Goal: Entertainment & Leisure: Consume media (video, audio)

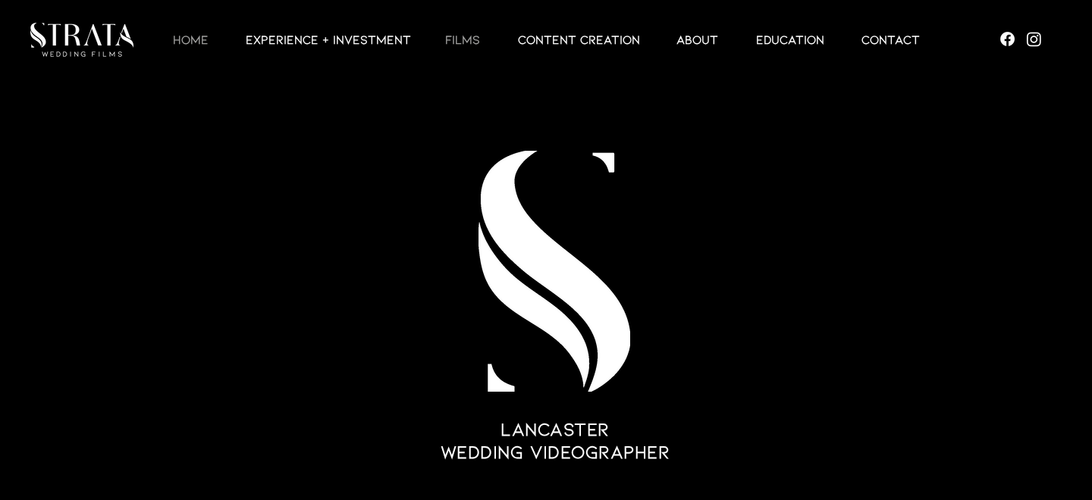
click at [463, 37] on p "Films" at bounding box center [462, 39] width 50 height 18
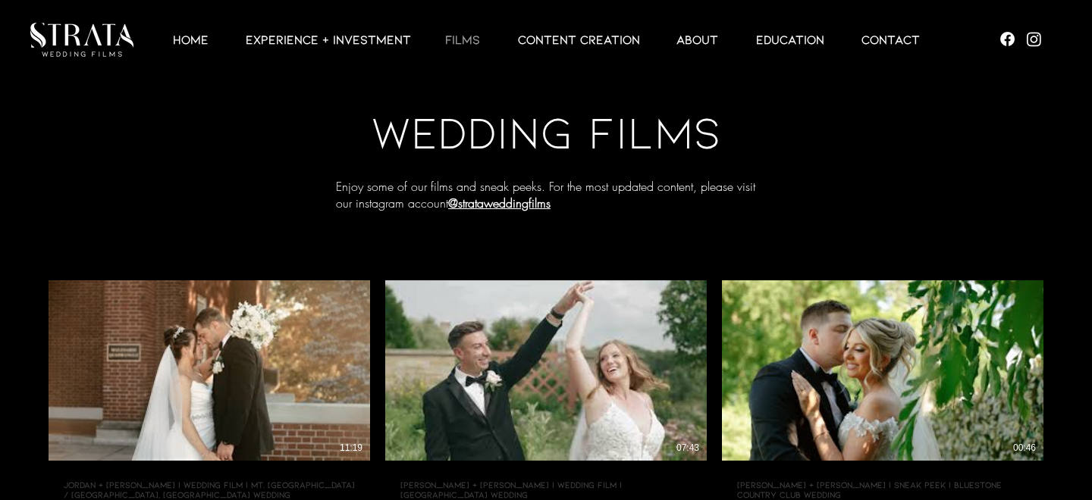
scroll to position [202, 0]
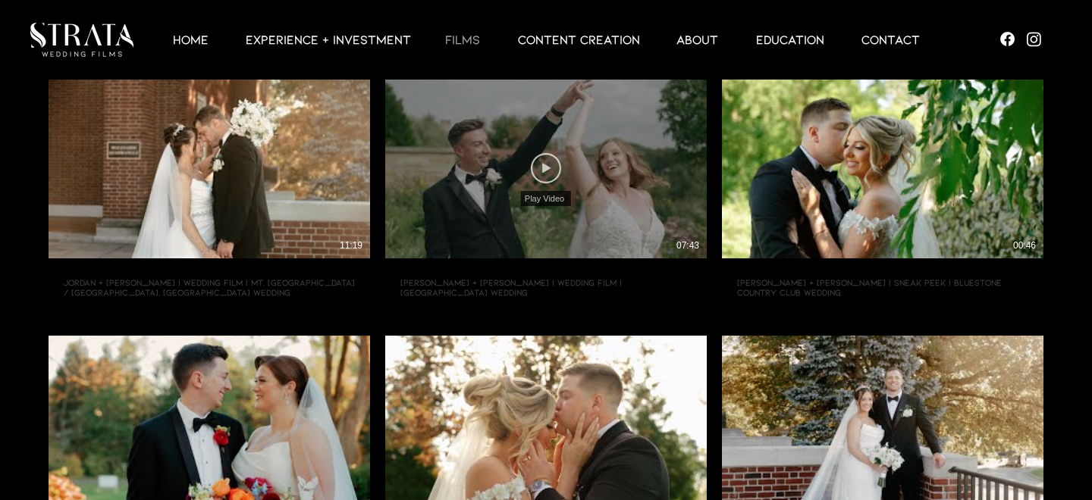
click at [548, 161] on icon "Play Video" at bounding box center [546, 168] width 30 height 30
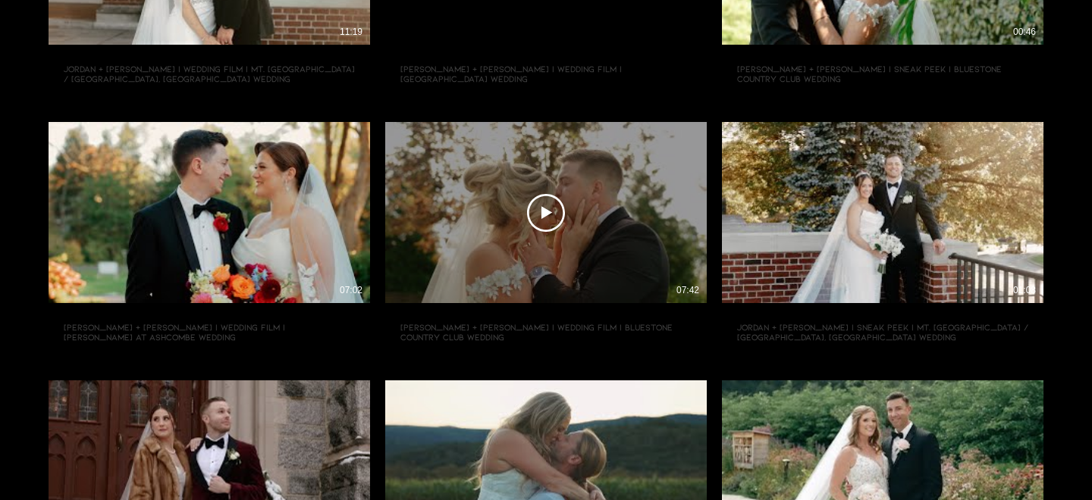
scroll to position [448, 0]
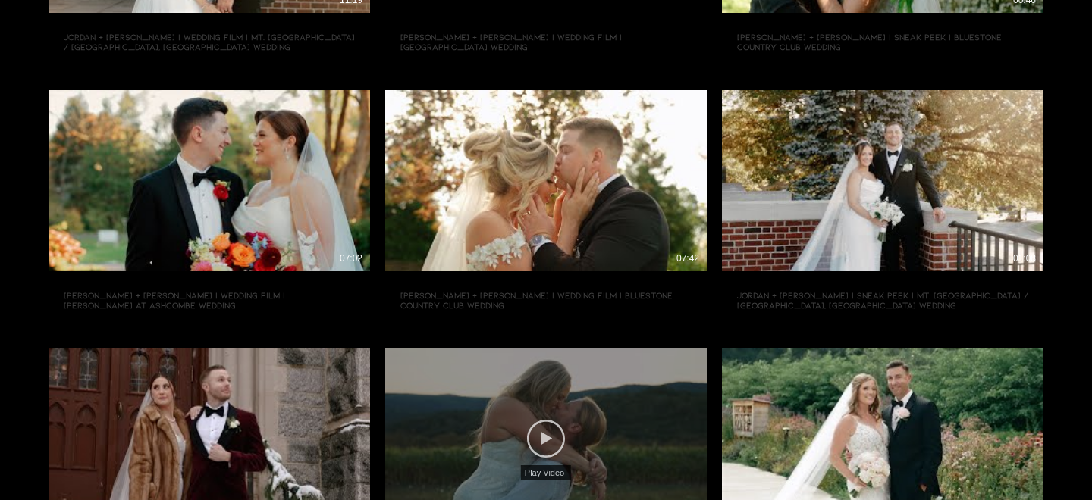
click at [549, 427] on icon "Play Video" at bounding box center [546, 439] width 38 height 38
type input "[URL][DOMAIN_NAME]"
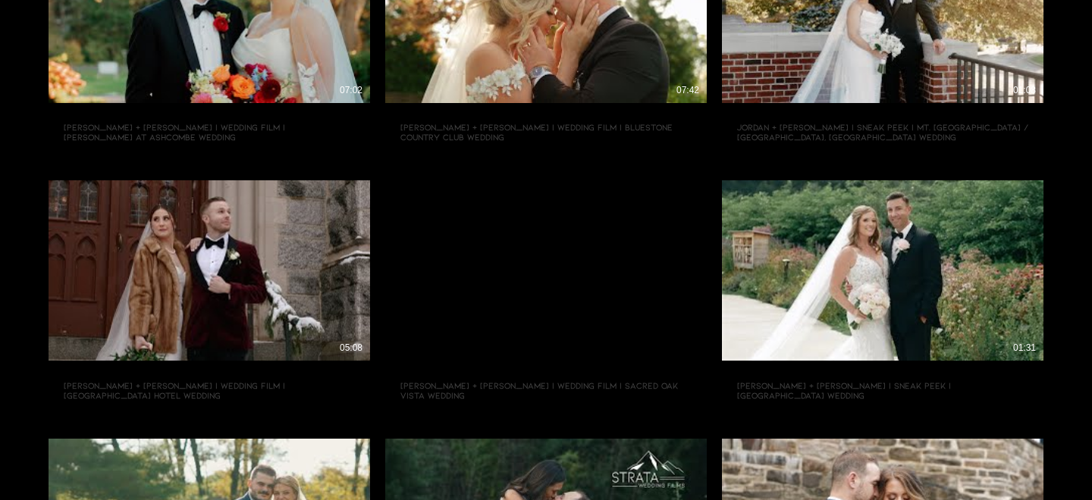
scroll to position [0, 0]
